Goal: Contribute content

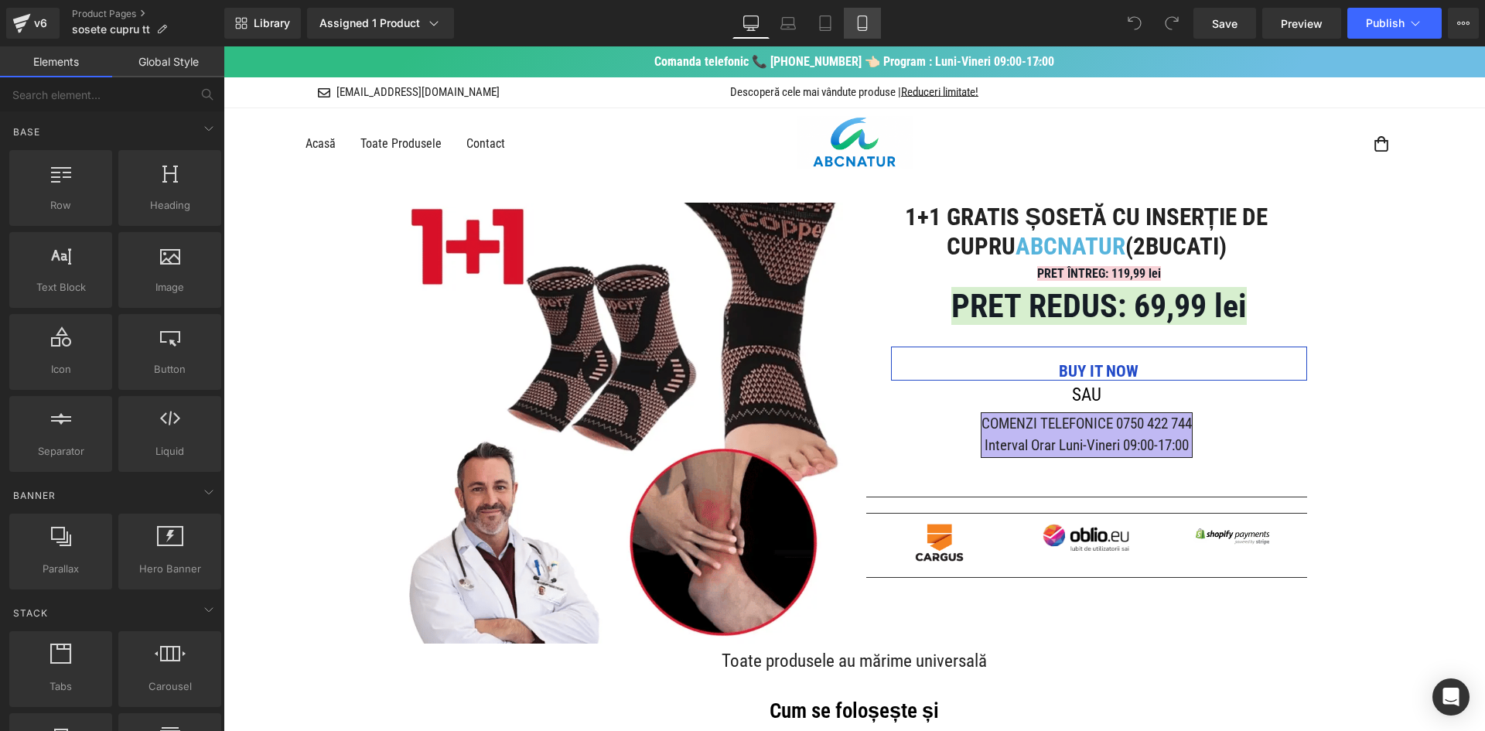
click at [873, 35] on link "Mobile" at bounding box center [862, 23] width 37 height 31
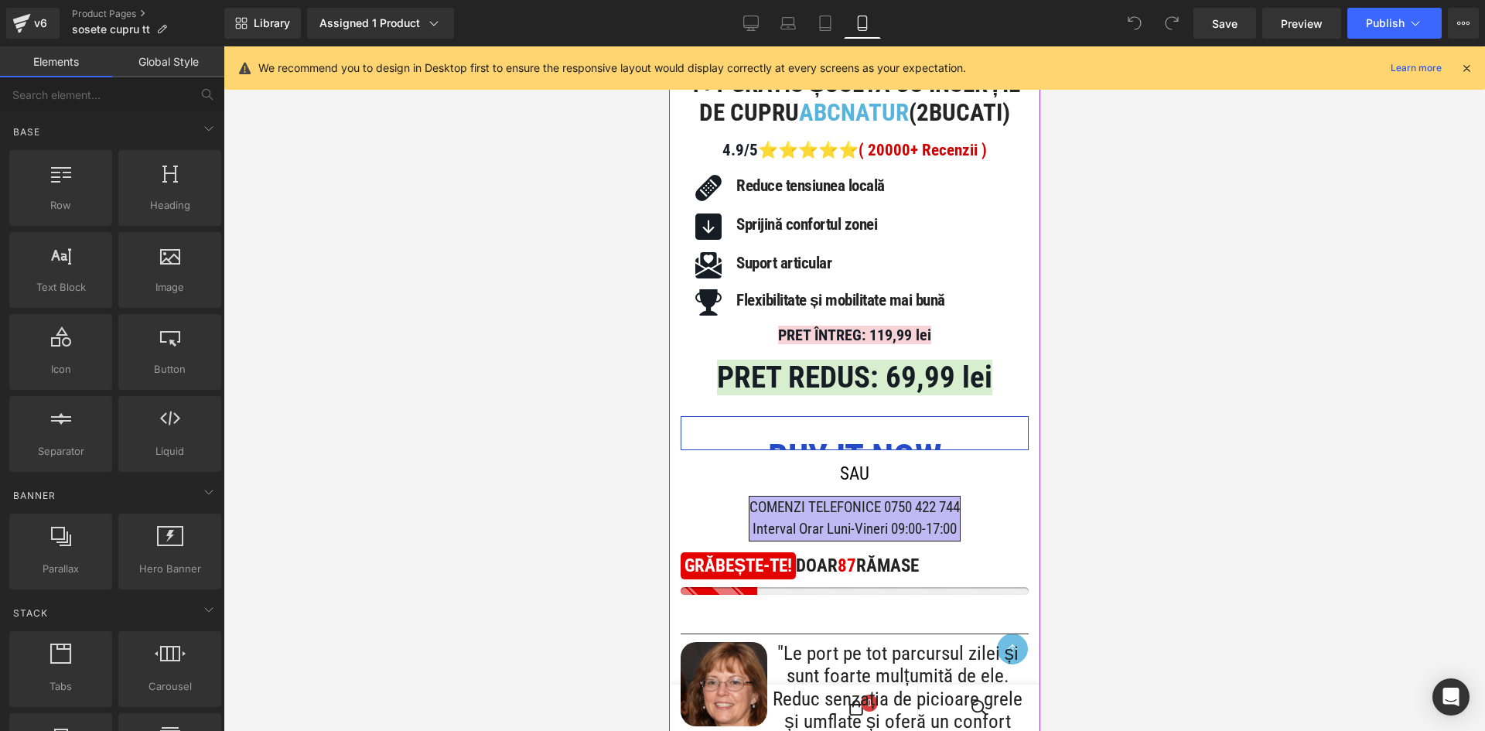
scroll to position [464, 0]
click at [849, 572] on span "(P) Stock Counter" at bounding box center [848, 559] width 103 height 23
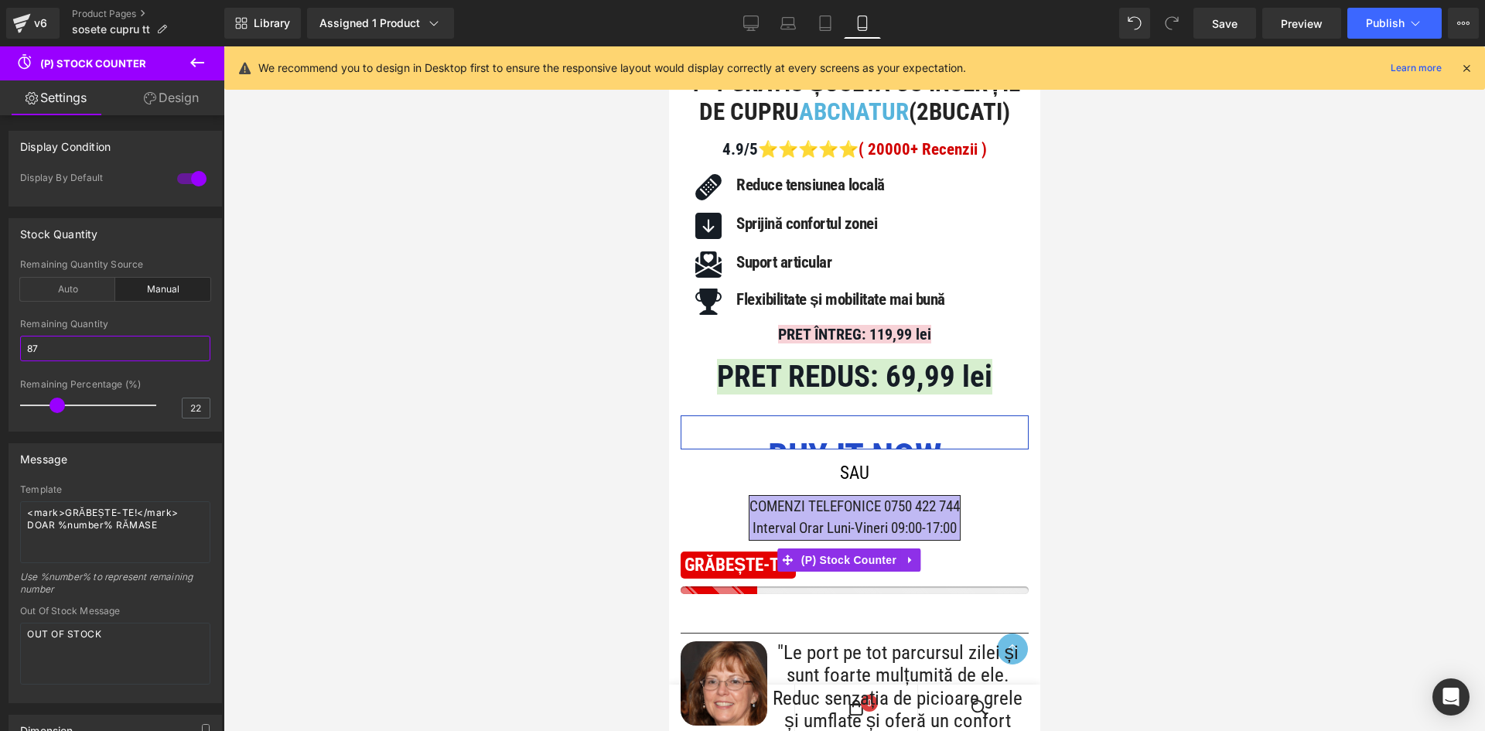
drag, startPoint x: 88, startPoint y: 346, endPoint x: -9, endPoint y: 347, distance: 96.7
click at [0, 347] on html "(P) Stock Counter You are previewing how the will restyle your page. You can no…" at bounding box center [742, 365] width 1485 height 731
type input "13"
click at [199, 312] on div at bounding box center [115, 314] width 190 height 10
click at [1392, 30] on button "Publish" at bounding box center [1394, 23] width 94 height 31
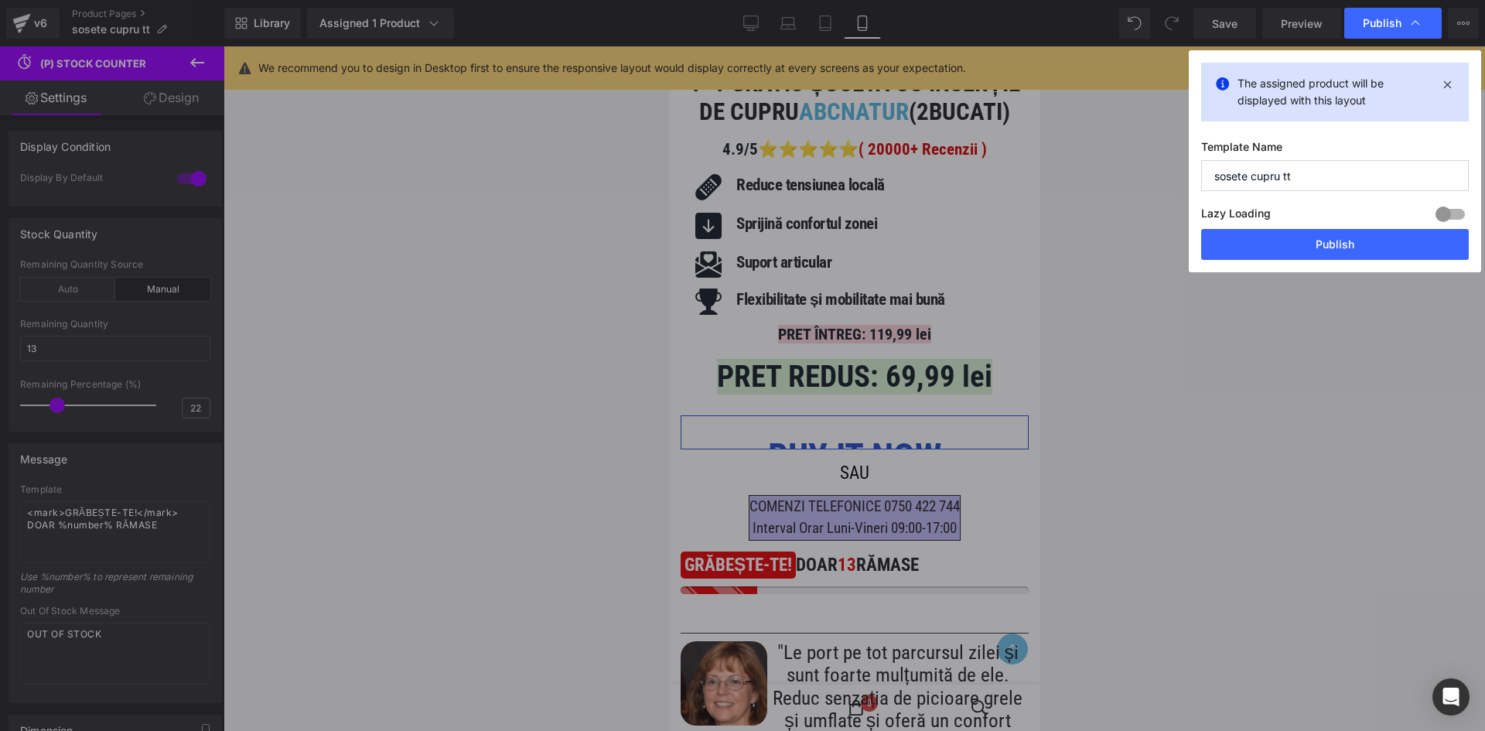
drag, startPoint x: 1289, startPoint y: 247, endPoint x: 1262, endPoint y: 227, distance: 33.3
click at [1290, 247] on button "Publish" at bounding box center [1335, 244] width 268 height 31
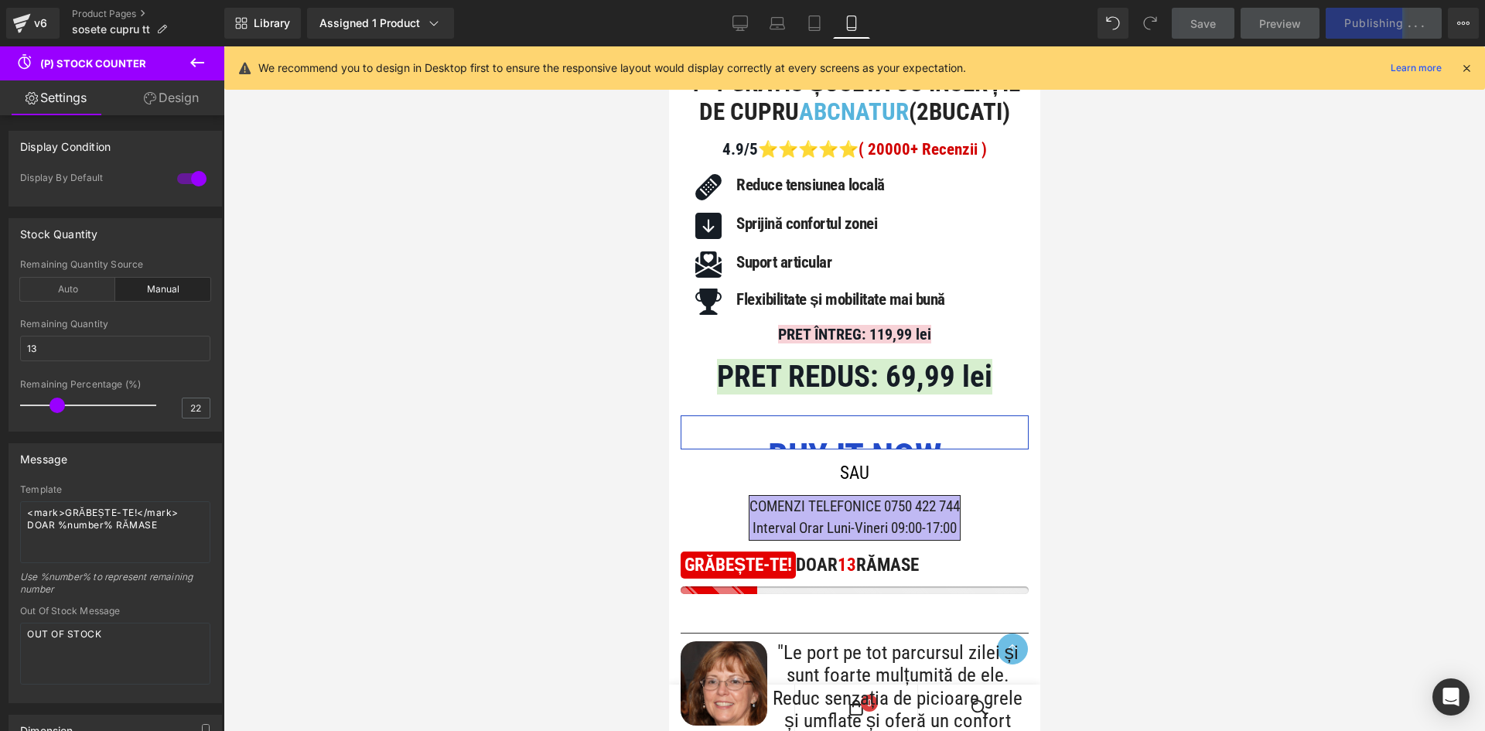
click at [1462, 64] on icon at bounding box center [1467, 68] width 14 height 14
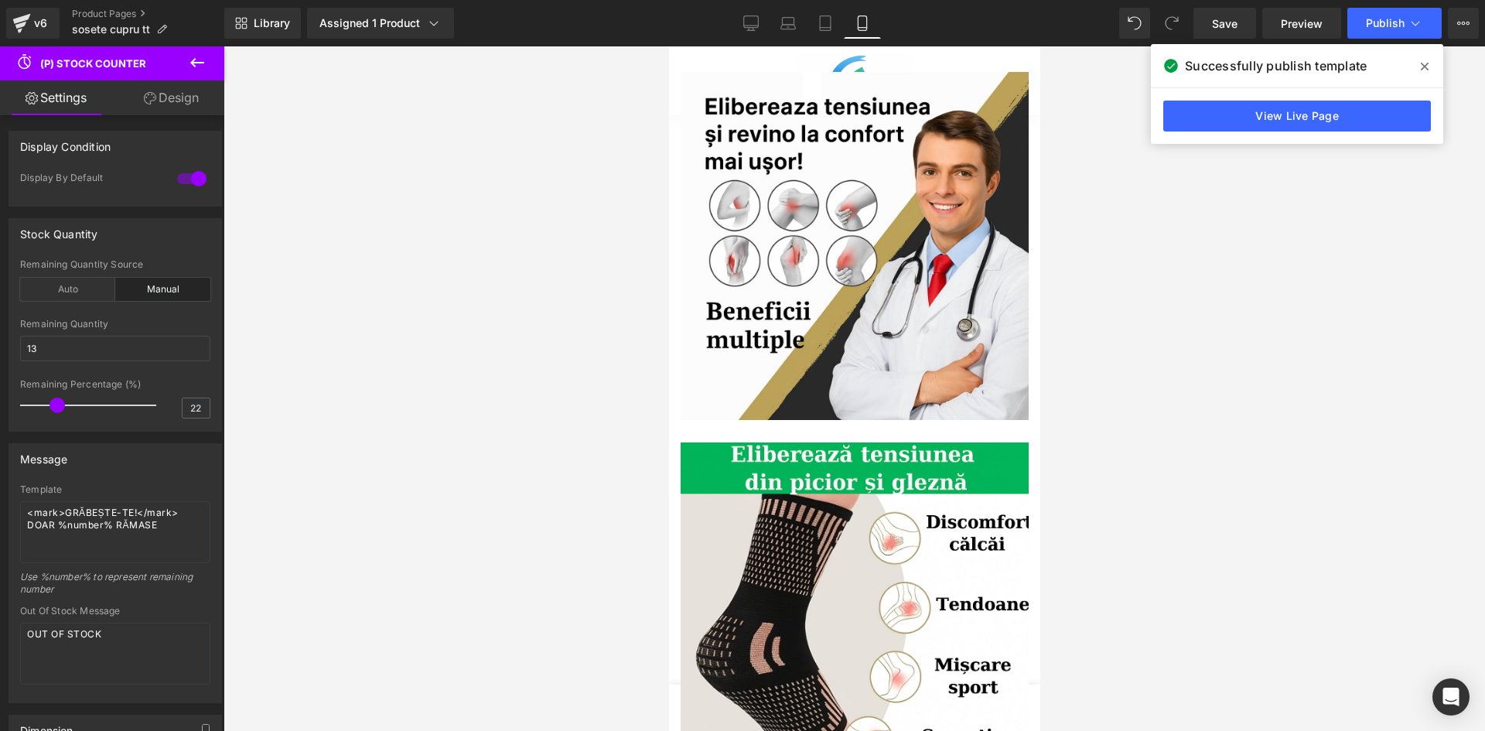
scroll to position [1330, 0]
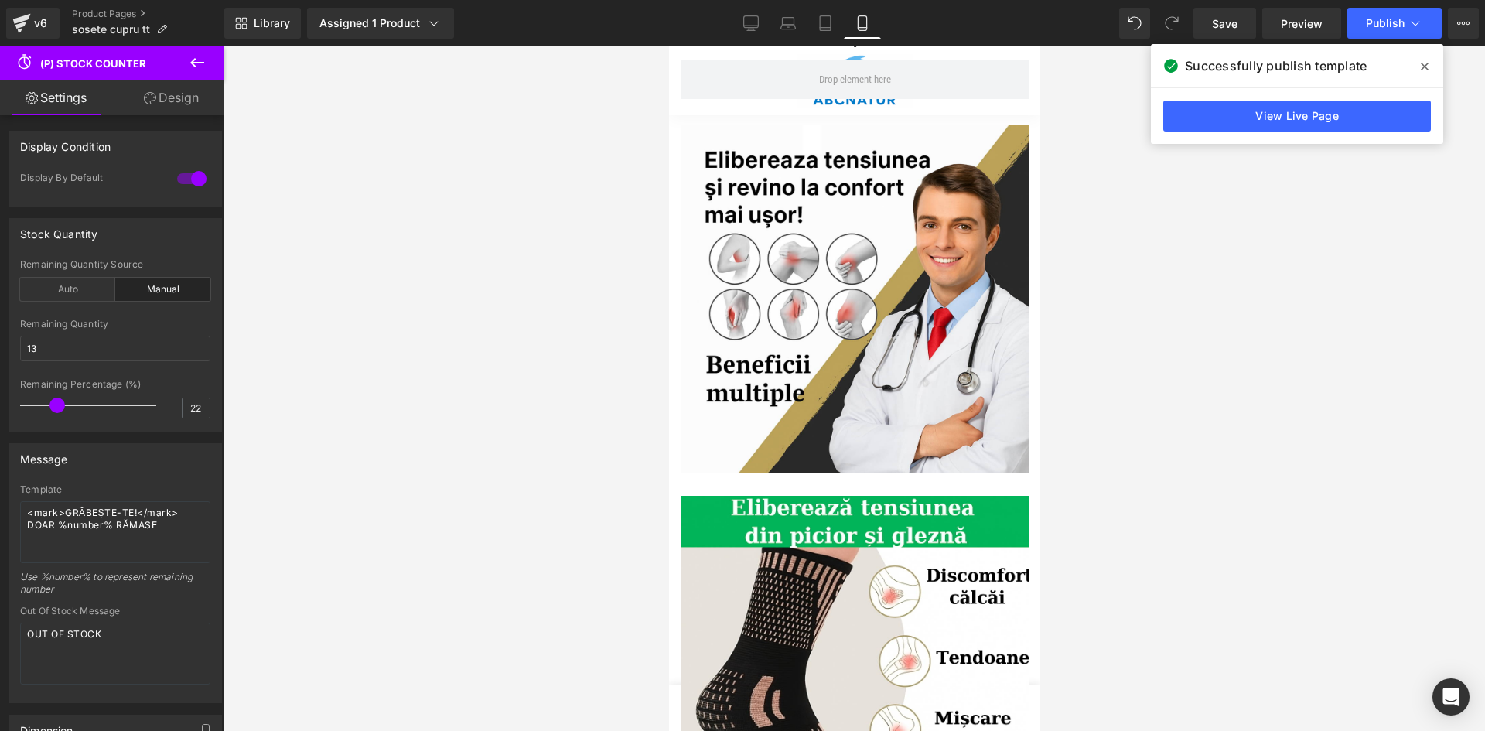
drag, startPoint x: 1037, startPoint y: 166, endPoint x: 1615, endPoint y: 62, distance: 587.0
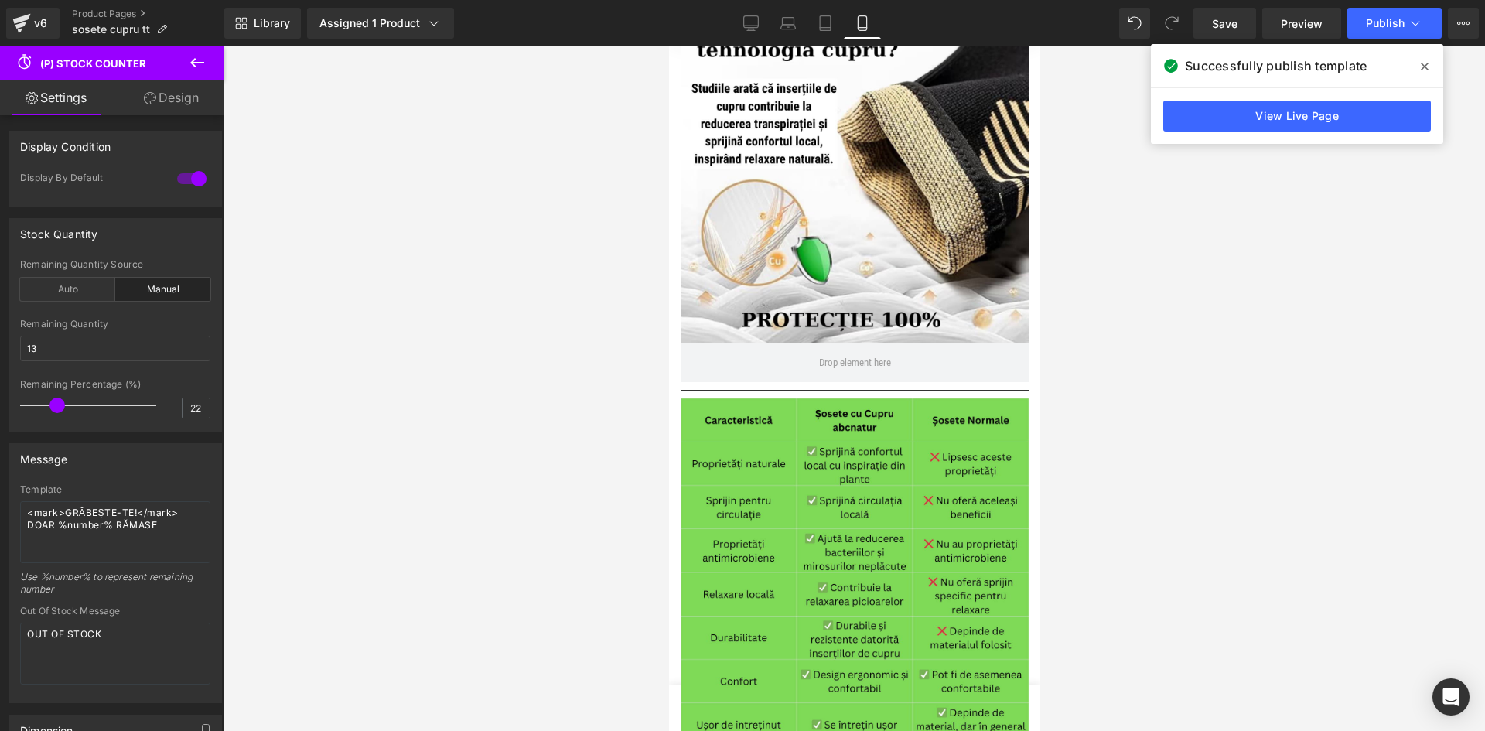
scroll to position [2641, 0]
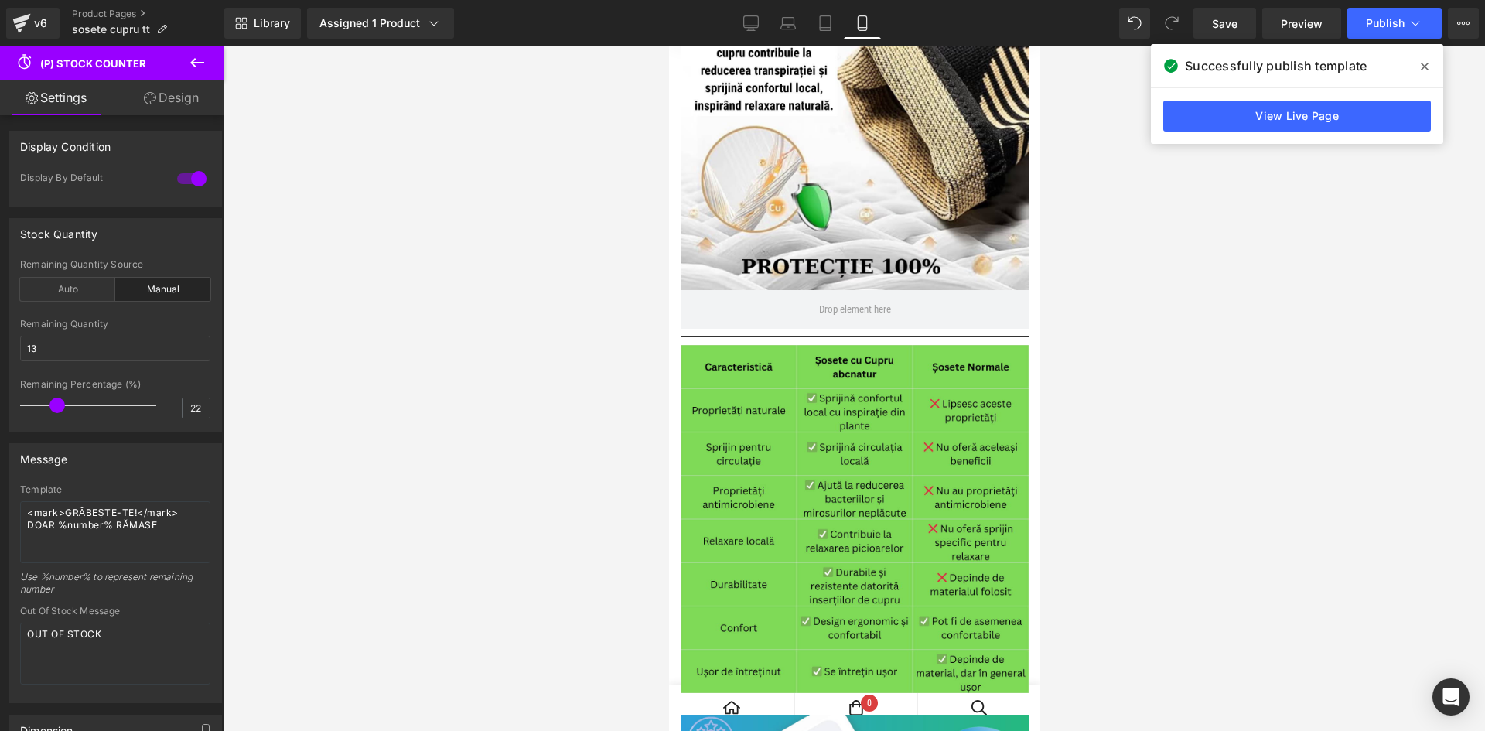
drag, startPoint x: 1038, startPoint y: 238, endPoint x: 1039, endPoint y: 290, distance: 51.8
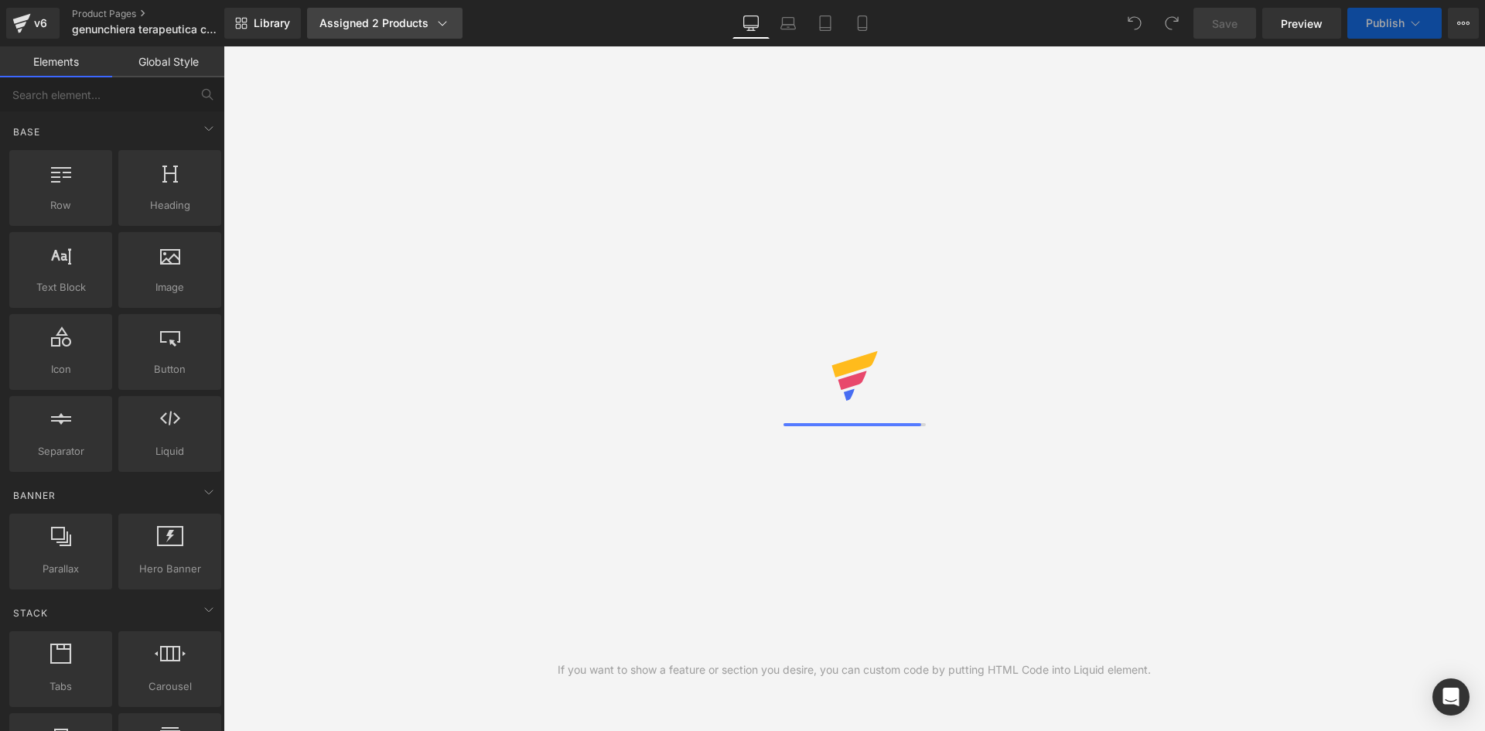
click at [380, 29] on div "Assigned 2 Products" at bounding box center [384, 22] width 131 height 15
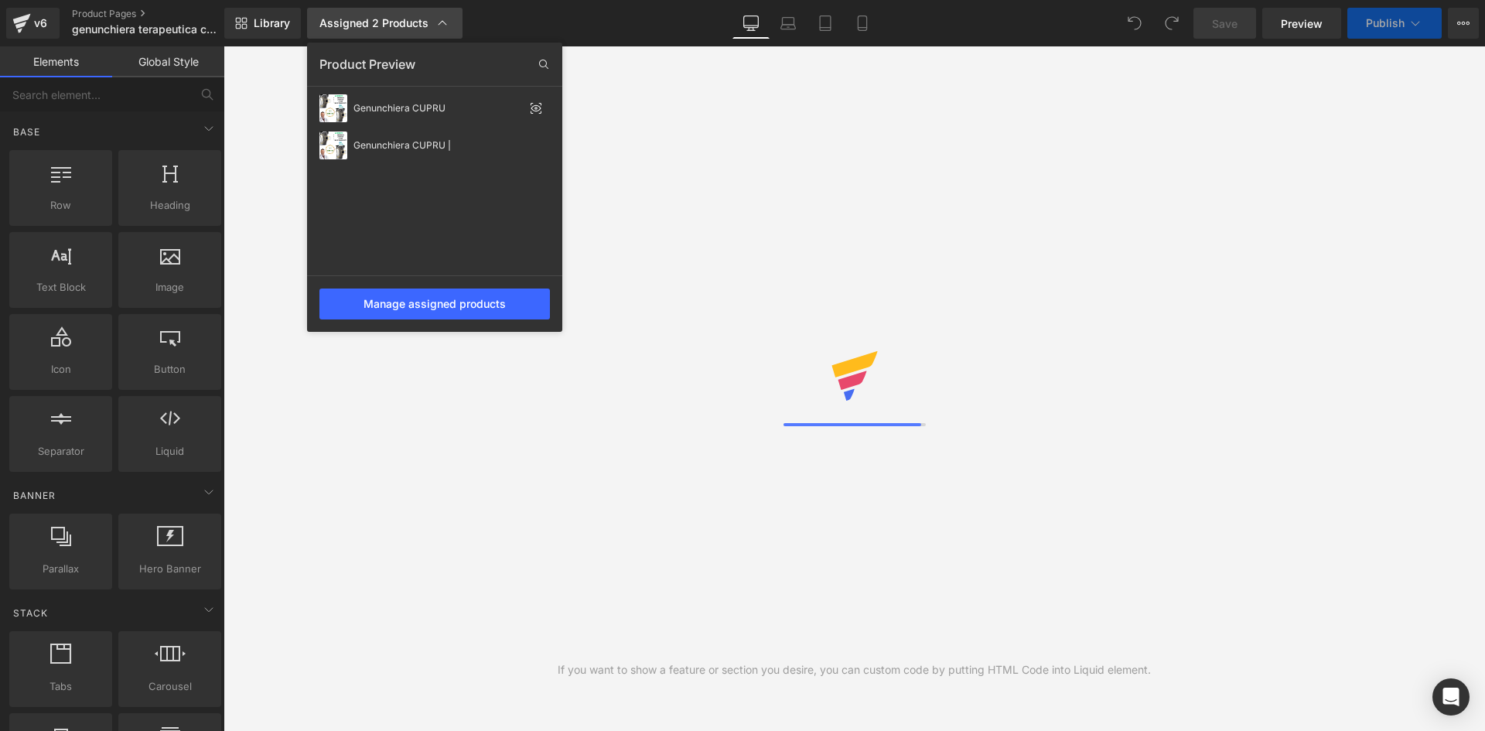
click at [380, 29] on div "Assigned 2 Products" at bounding box center [384, 22] width 131 height 15
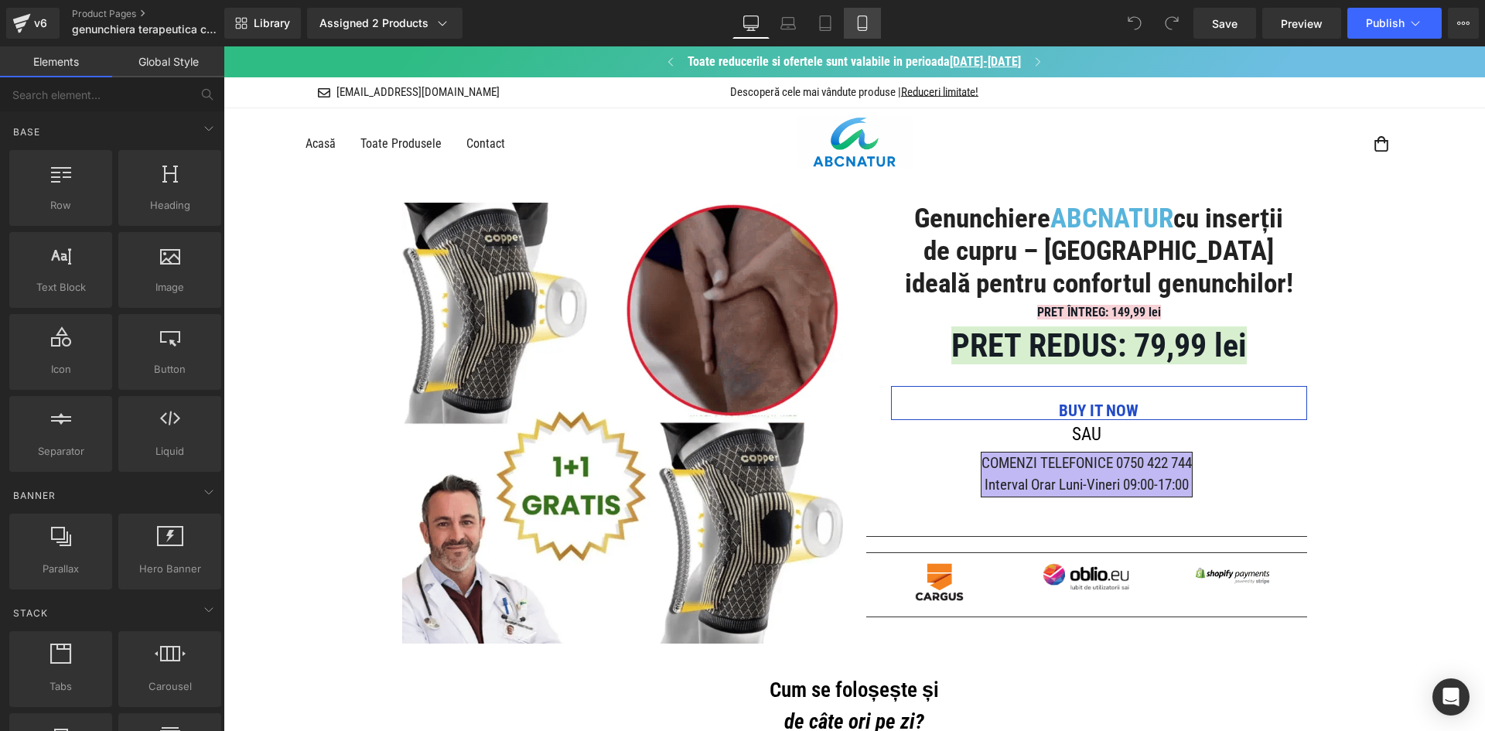
click at [866, 29] on icon at bounding box center [862, 22] width 15 height 15
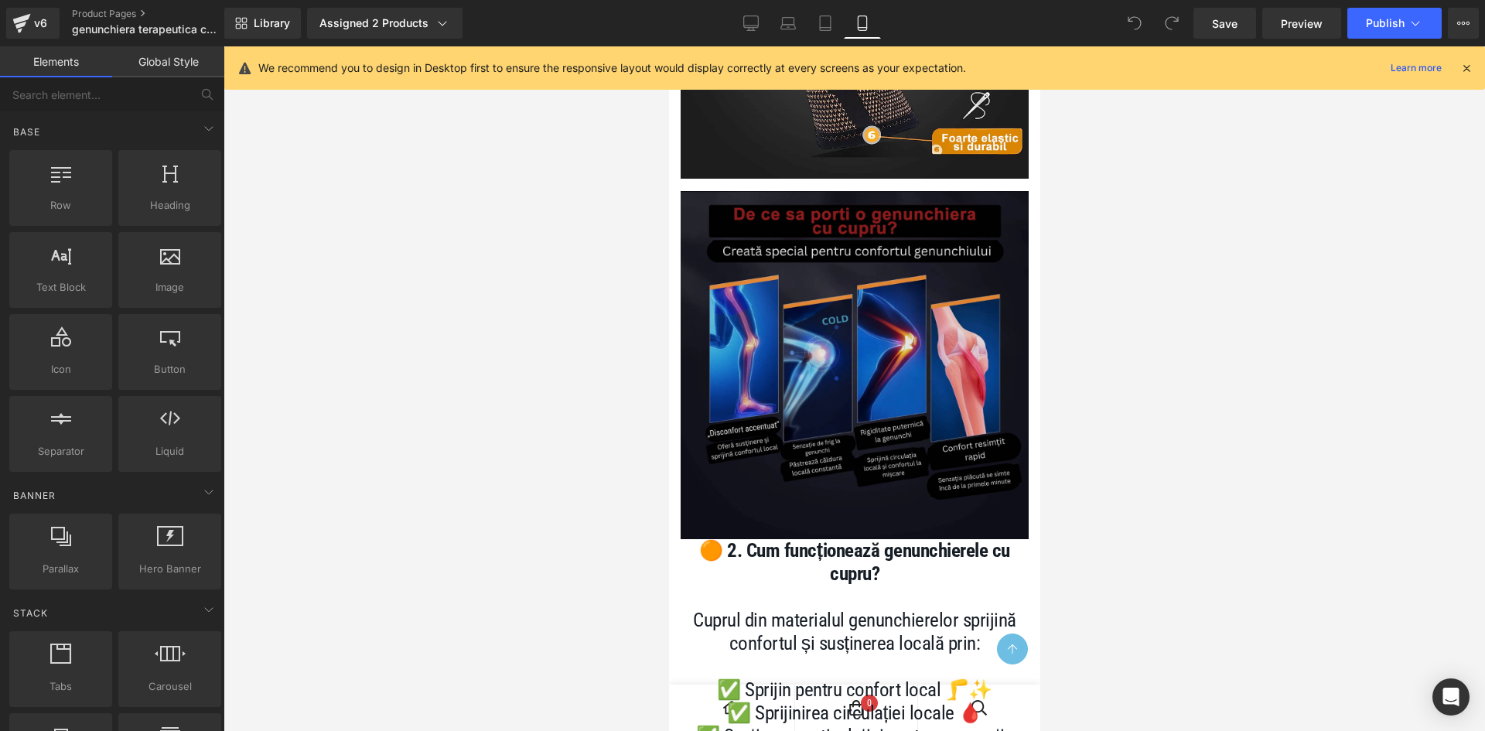
scroll to position [4100, 0]
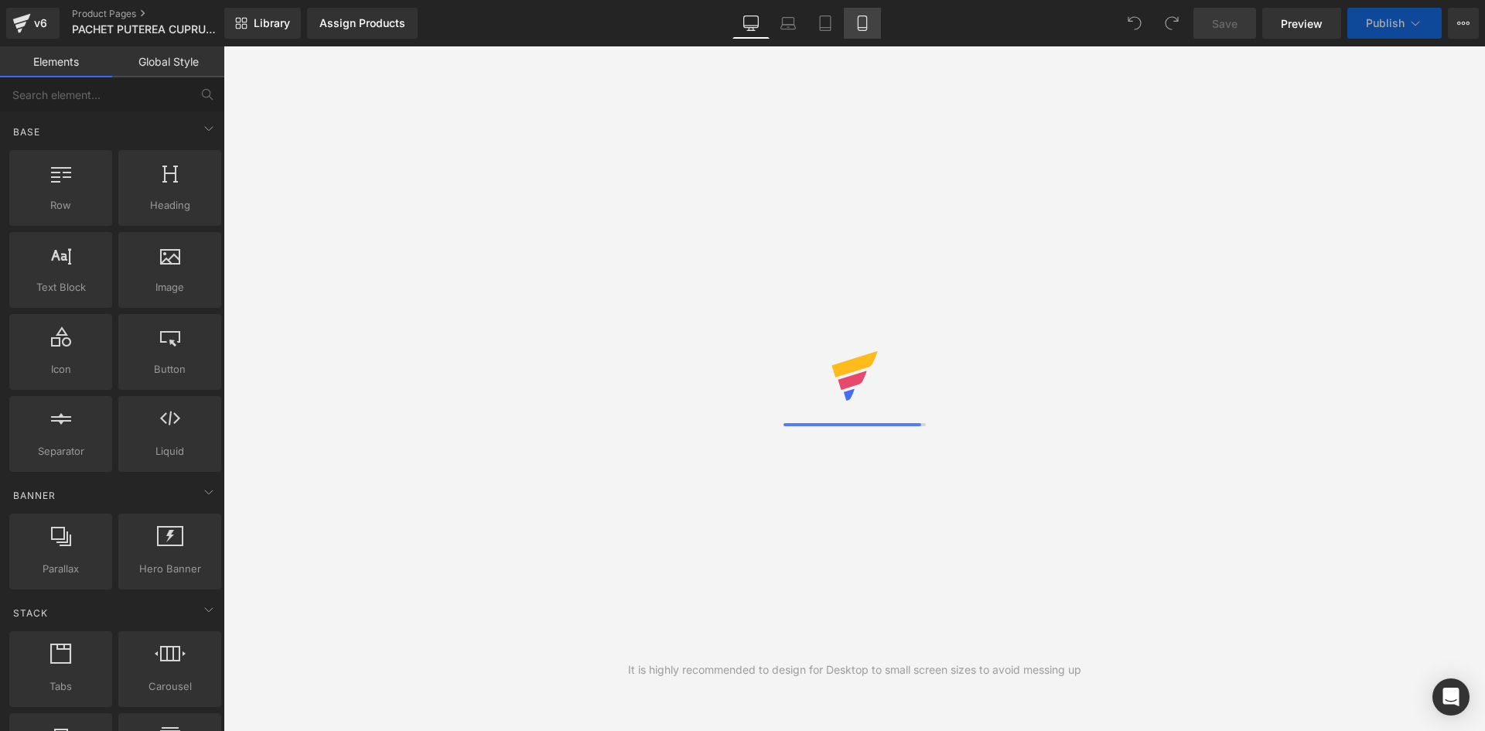
click at [865, 26] on icon at bounding box center [862, 22] width 15 height 15
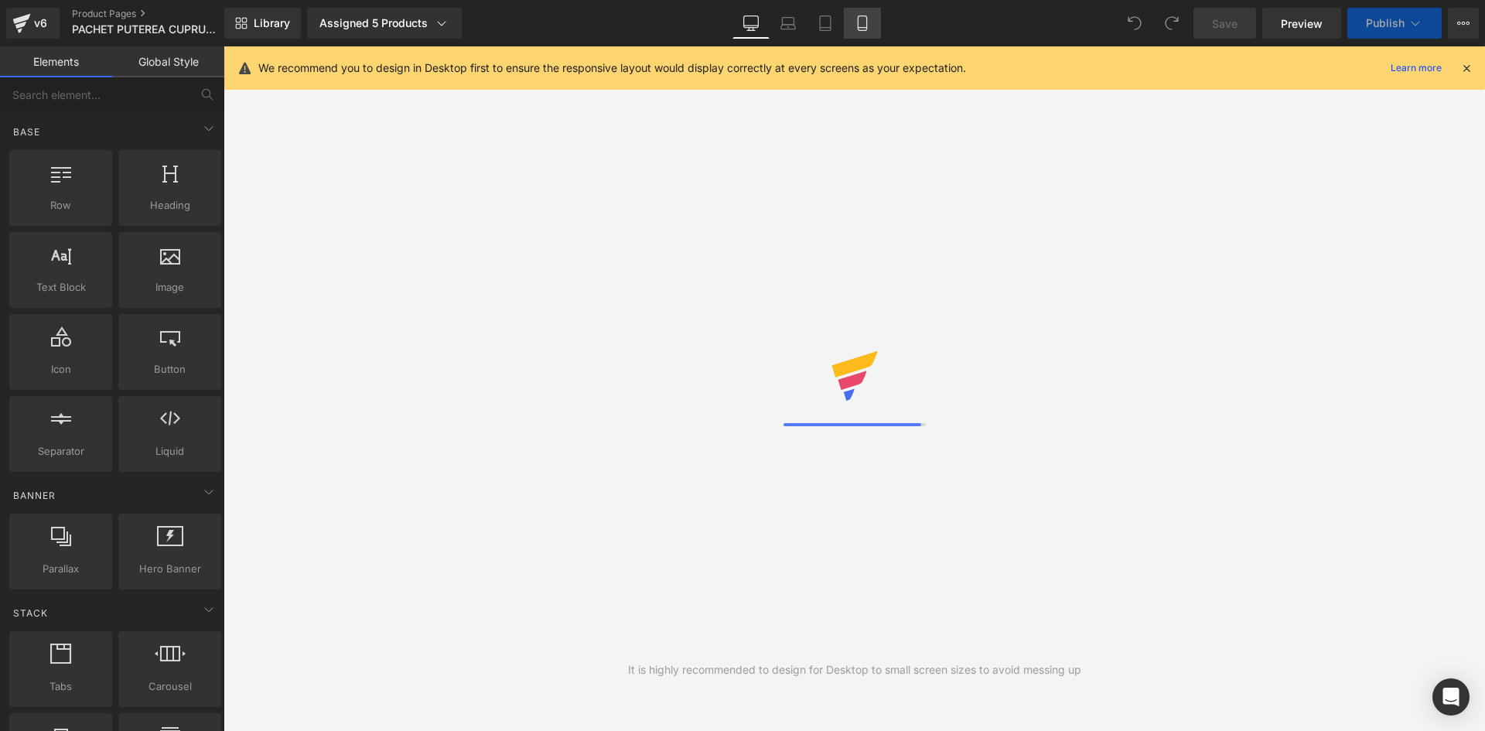
drag, startPoint x: 864, startPoint y: 18, endPoint x: 1159, endPoint y: 63, distance: 298.1
click at [864, 18] on icon at bounding box center [862, 22] width 15 height 15
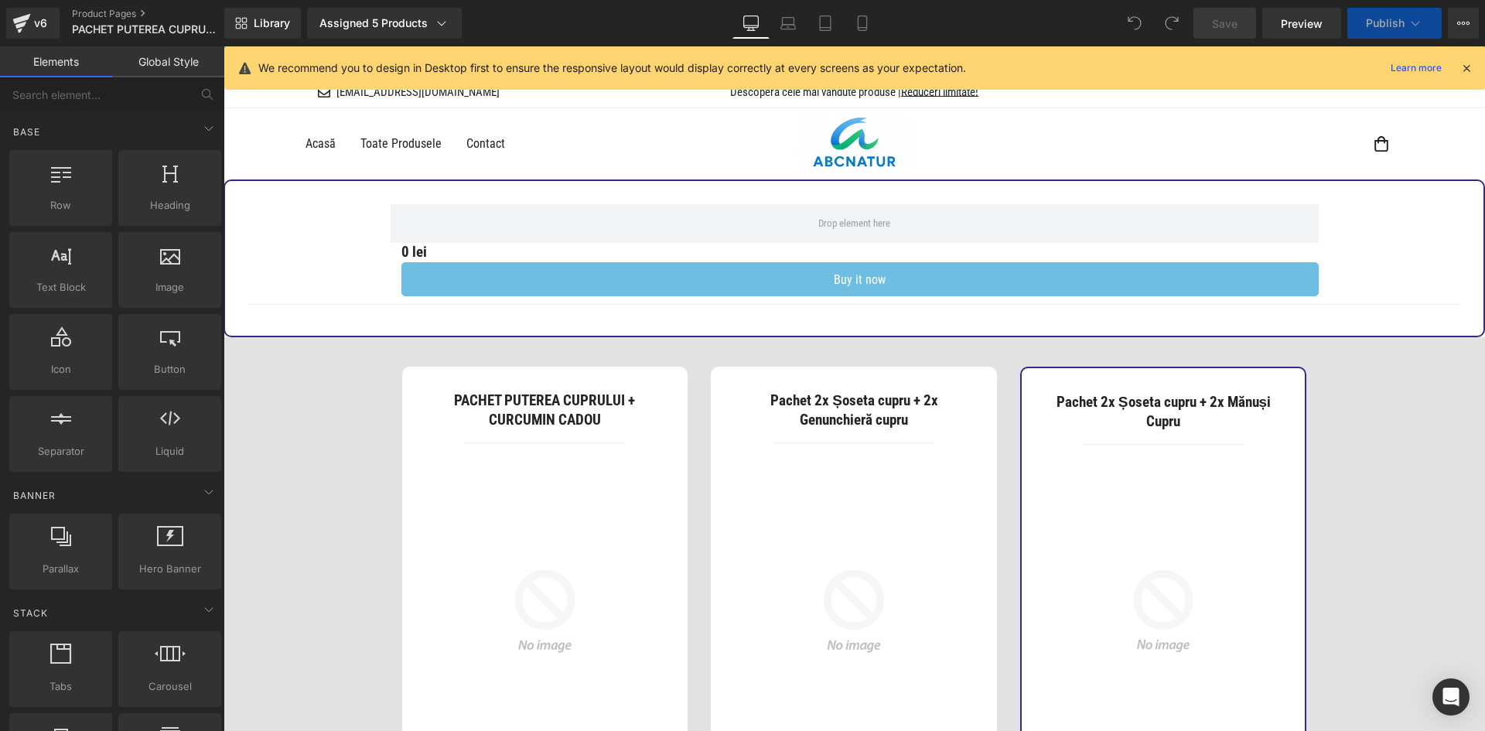
click at [1468, 70] on icon at bounding box center [1467, 68] width 14 height 14
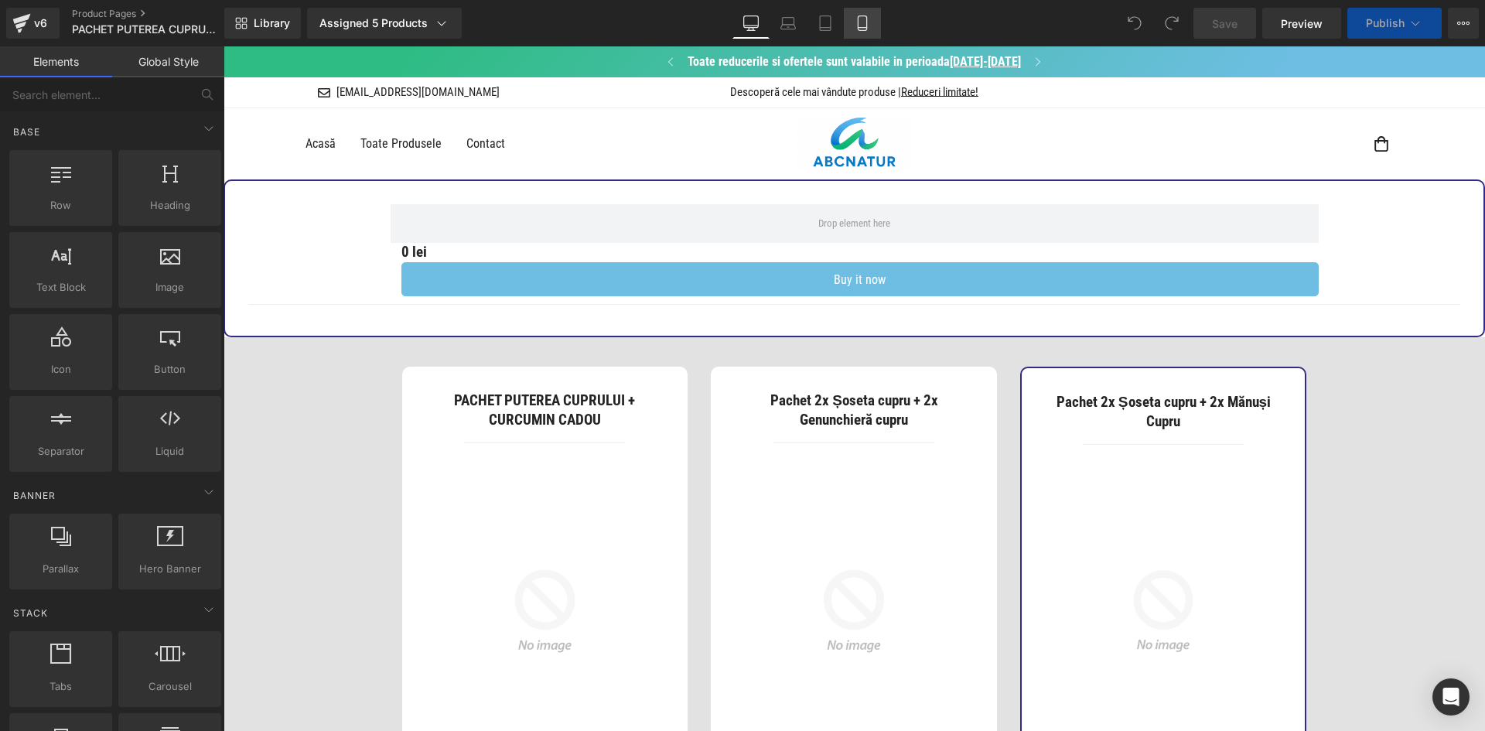
drag, startPoint x: 861, startPoint y: 26, endPoint x: 35, endPoint y: 122, distance: 831.7
click at [861, 26] on icon at bounding box center [862, 22] width 15 height 15
